Goal: Task Accomplishment & Management: Use online tool/utility

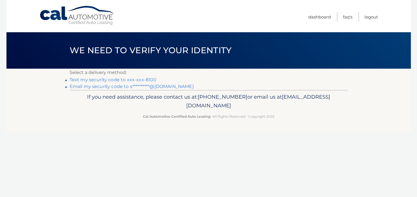
click at [137, 81] on link "Text my security code to xxx-xxx-8100" at bounding box center [113, 79] width 87 height 5
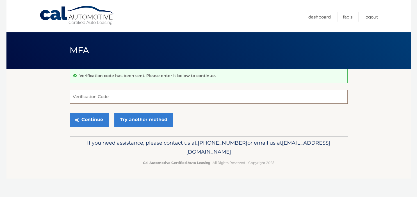
click at [146, 101] on input "Verification Code" at bounding box center [209, 97] width 278 height 14
type input "515021"
click at [70, 113] on button "Continue" at bounding box center [89, 120] width 39 height 14
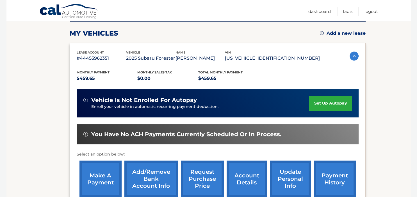
scroll to position [74, 0]
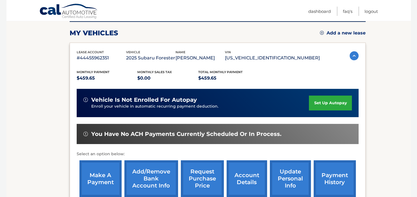
click at [108, 173] on link "make a payment" at bounding box center [100, 178] width 42 height 37
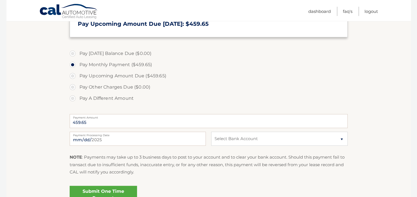
scroll to position [148, 0]
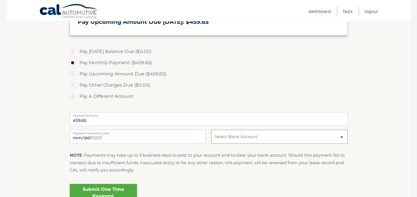
click at [211, 130] on select "Select Bank Account Checking JPMORGAN CHASE BANK, NA *****7655 Checking CITIBAN…" at bounding box center [279, 137] width 136 height 14
select select "NWRlMmMwMDctOGFlNC00OTc3LWE5MzgtZmY3MzgzZjBhODY3"
click option "Checking CITIBANK NA *****7434" at bounding box center [0, 0] width 0 height 0
click at [113, 190] on link "Submit One Time Payment" at bounding box center [103, 193] width 67 height 18
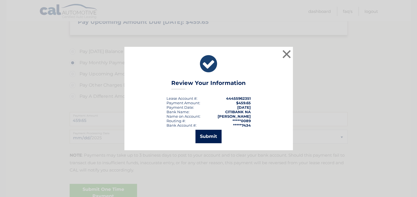
click at [206, 133] on button "Submit" at bounding box center [208, 136] width 26 height 13
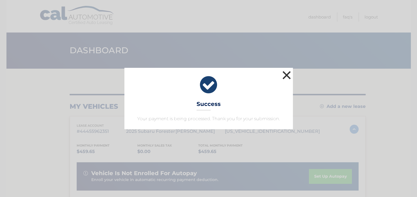
click at [283, 79] on button "×" at bounding box center [286, 75] width 11 height 11
